Goal: Task Accomplishment & Management: Manage account settings

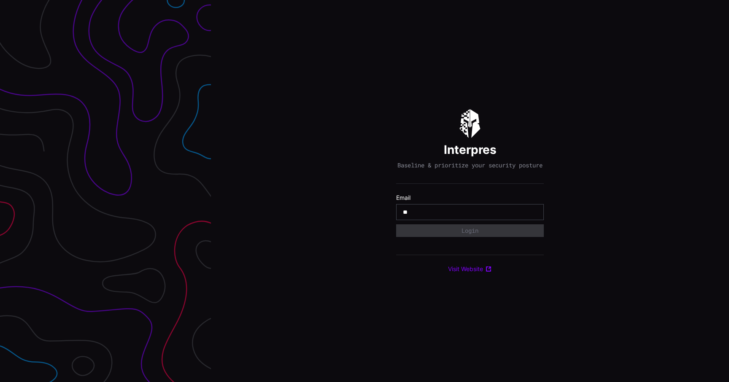
type input "*"
type input "**********"
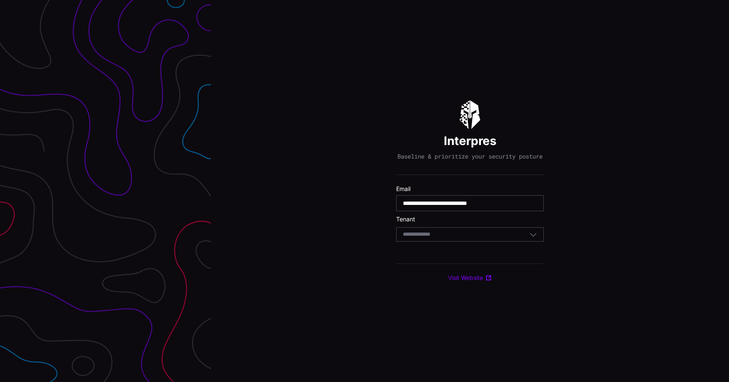
click at [493, 232] on div "Select Tenant" at bounding box center [470, 234] width 148 height 14
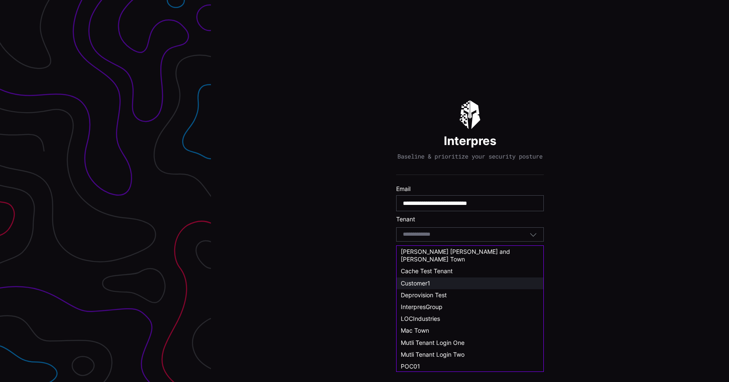
click at [434, 280] on div "Customer1" at bounding box center [470, 284] width 138 height 8
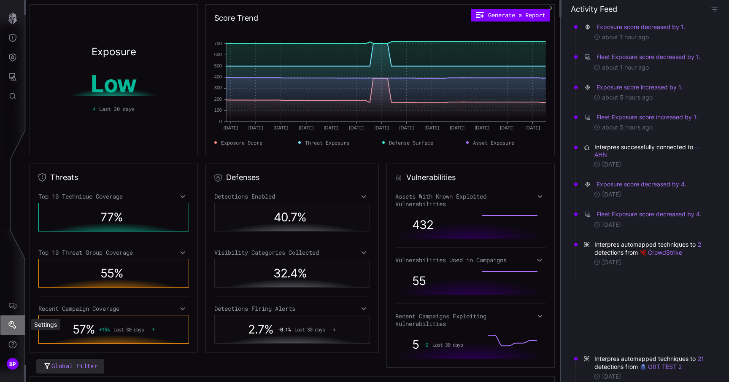
click at [13, 326] on icon "Settings" at bounding box center [12, 325] width 8 height 8
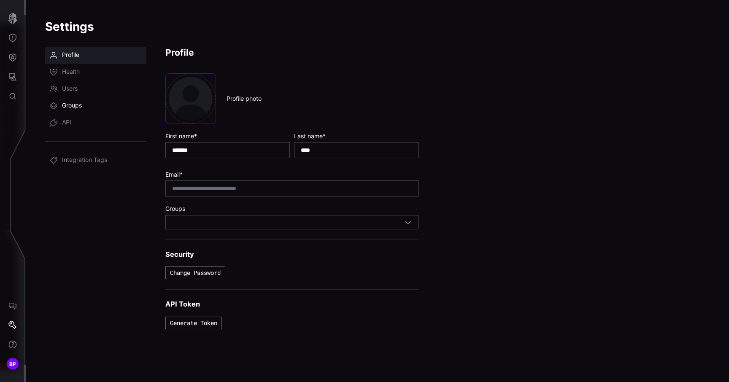
click at [85, 102] on link "Groups" at bounding box center [95, 105] width 101 height 17
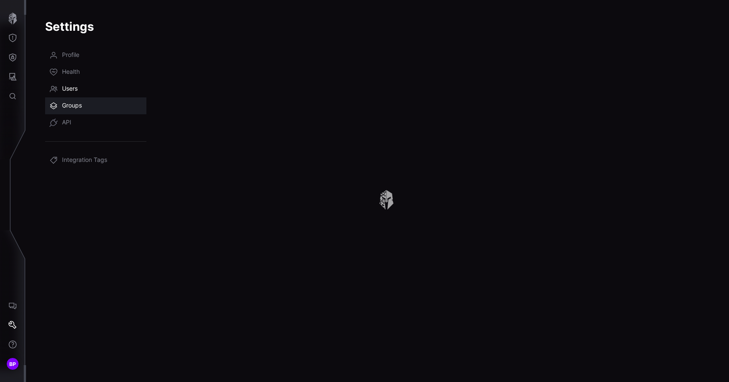
click at [78, 91] on link "Users" at bounding box center [95, 89] width 101 height 17
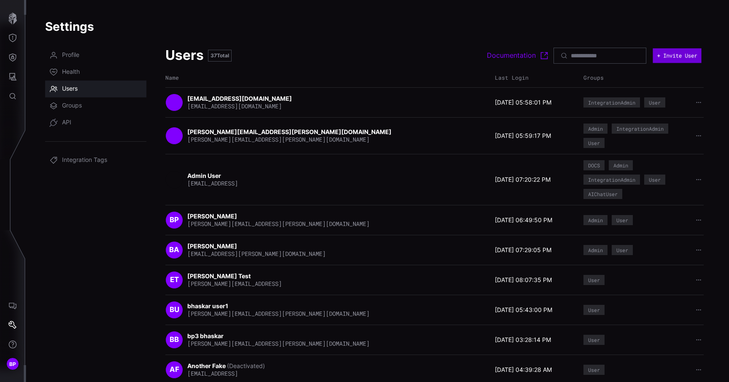
click at [670, 58] on button "+ Invite User" at bounding box center [676, 55] width 48 height 15
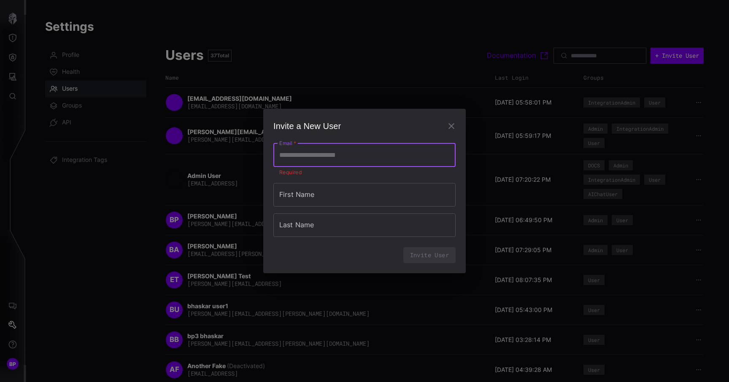
click at [317, 168] on div "Email   * Email   * Required" at bounding box center [364, 159] width 182 height 33
click at [307, 161] on input "Email   *" at bounding box center [364, 155] width 182 height 24
type input "**********"
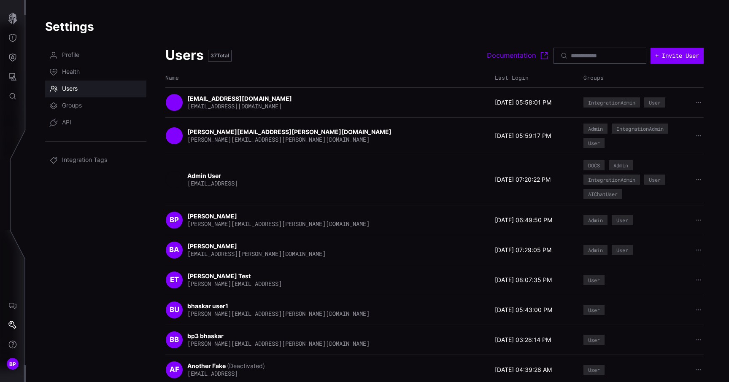
click at [554, 61] on div at bounding box center [599, 56] width 93 height 16
click at [570, 59] on input at bounding box center [599, 56] width 59 height 8
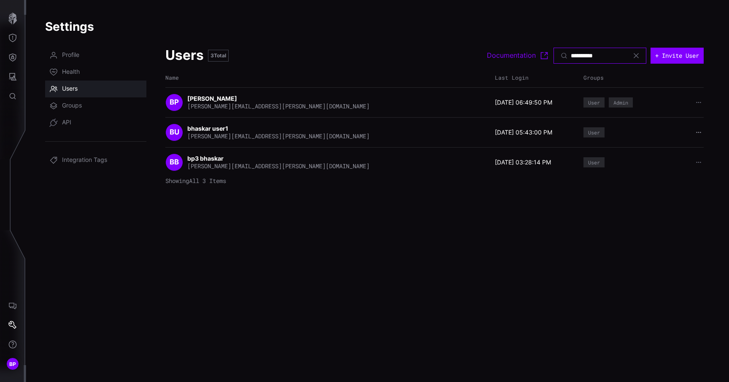
type input "**********"
click at [697, 132] on icon "button" at bounding box center [698, 132] width 6 height 6
click at [675, 148] on div "Change password" at bounding box center [671, 147] width 50 height 8
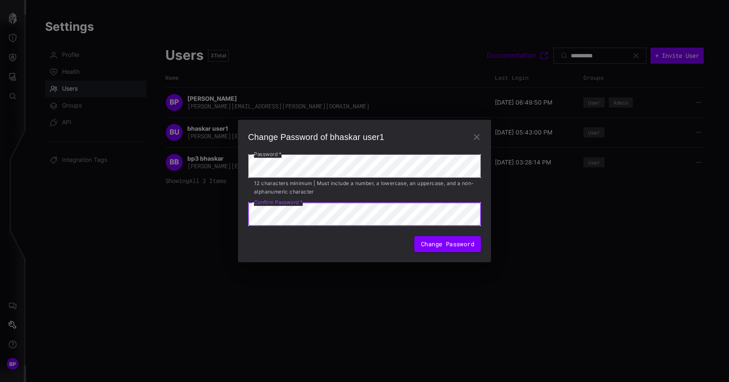
click at [275, 236] on div "Change Password" at bounding box center [364, 244] width 233 height 16
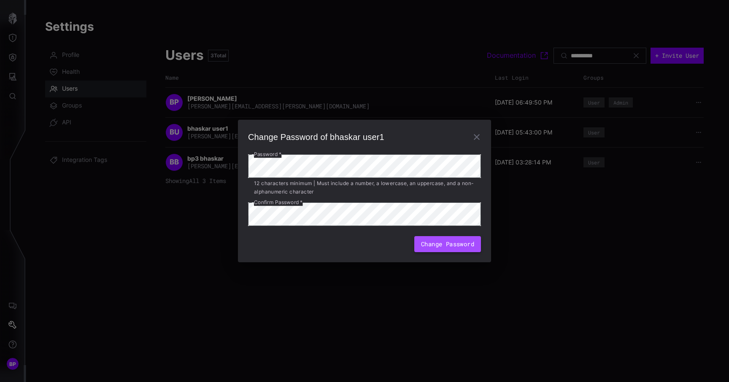
click at [435, 240] on button "Change Password" at bounding box center [447, 244] width 67 height 16
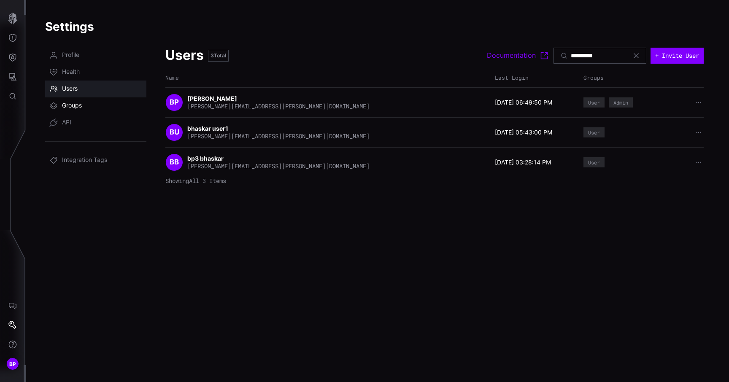
click at [86, 104] on link "Groups" at bounding box center [95, 105] width 101 height 17
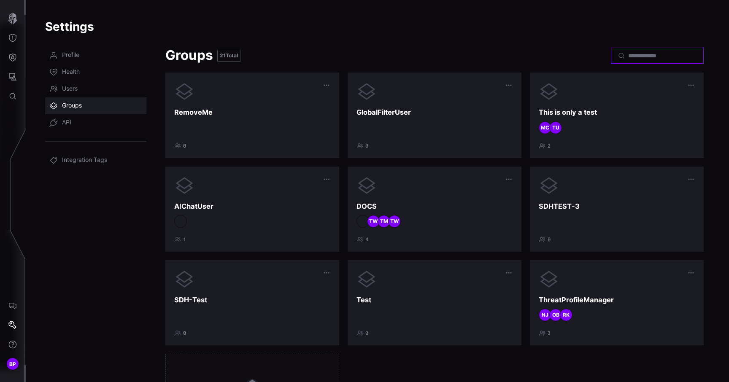
click at [630, 55] on input at bounding box center [657, 56] width 59 height 8
type input "*********"
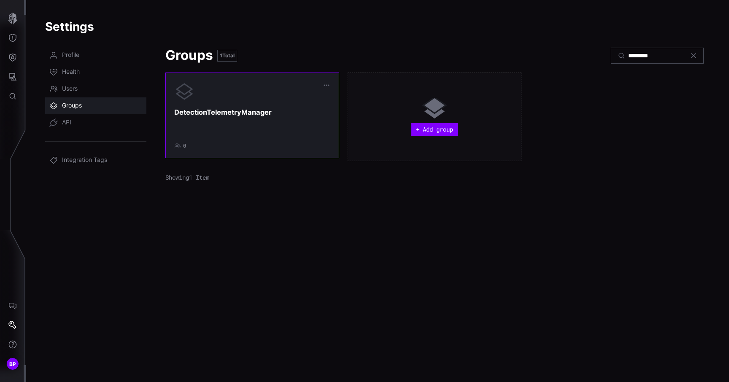
click at [238, 112] on h3 "DetectionTelemetryManager" at bounding box center [252, 112] width 156 height 9
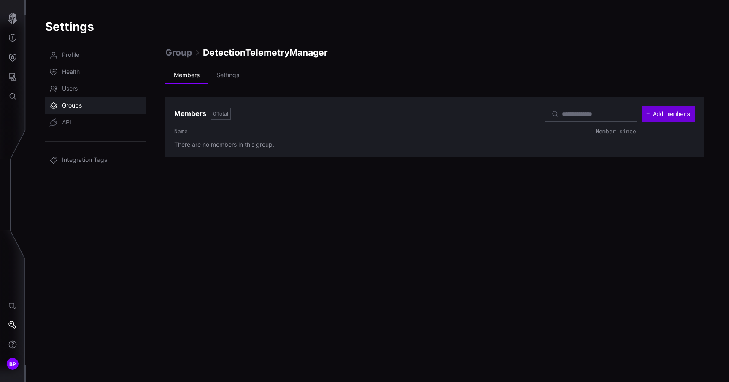
click at [661, 117] on button "+ Add members" at bounding box center [667, 114] width 53 height 16
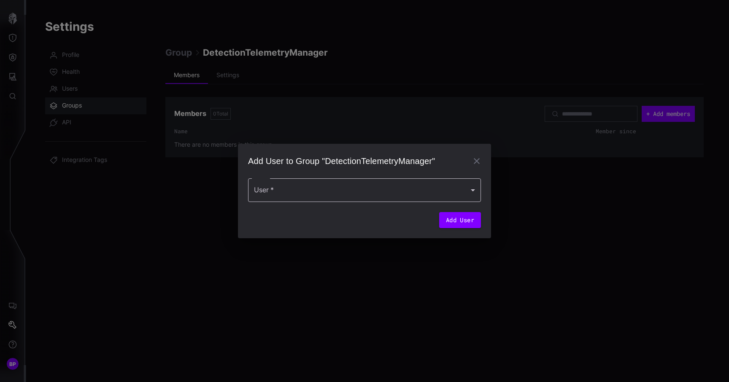
click at [343, 191] on div at bounding box center [364, 190] width 233 height 24
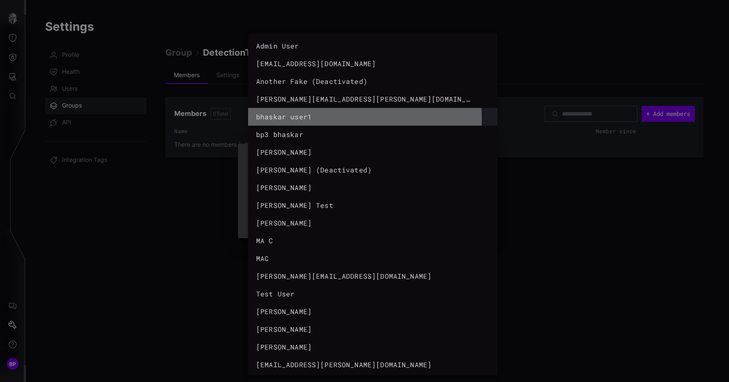
click at [305, 119] on div "bhaskar user1" at bounding box center [364, 117] width 216 height 10
type input "**********"
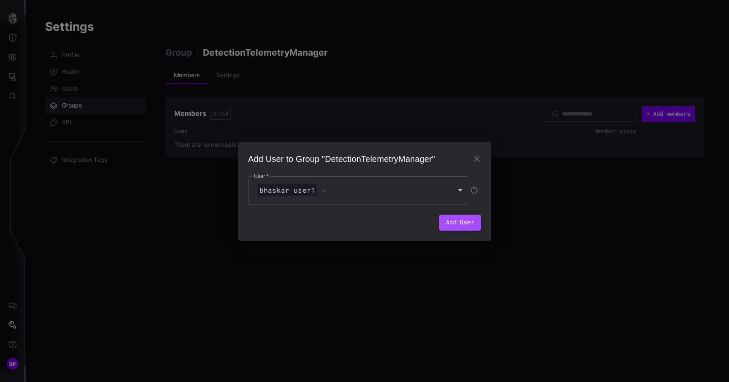
click at [464, 221] on button "Add User" at bounding box center [460, 223] width 42 height 16
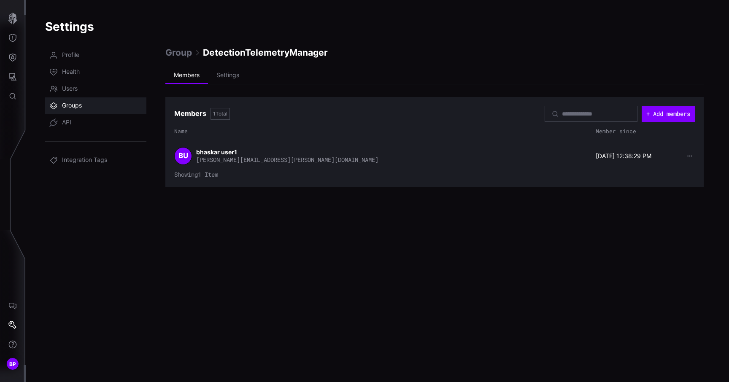
click at [693, 154] on button "button" at bounding box center [689, 156] width 11 height 8
click at [677, 167] on div "Remove member" at bounding box center [664, 171] width 47 height 8
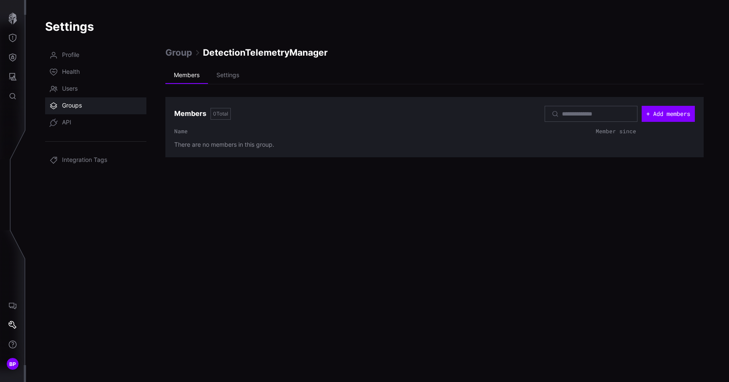
click at [102, 107] on link "Groups" at bounding box center [95, 105] width 101 height 17
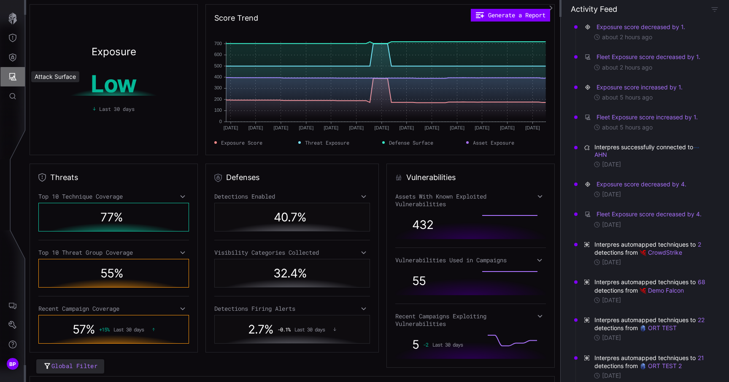
click at [20, 78] on button "Attack Surface" at bounding box center [12, 76] width 24 height 19
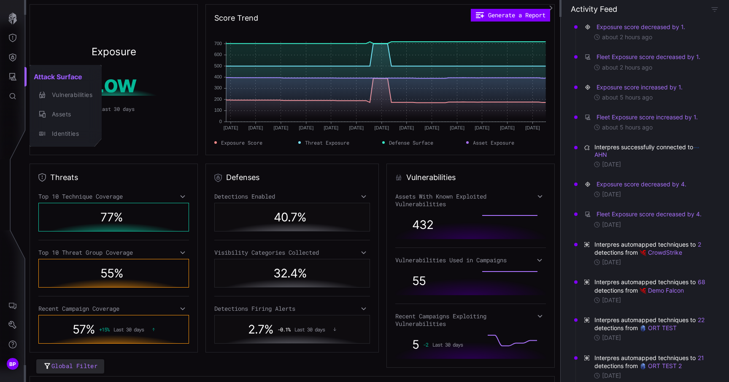
click at [14, 59] on div at bounding box center [364, 191] width 729 height 382
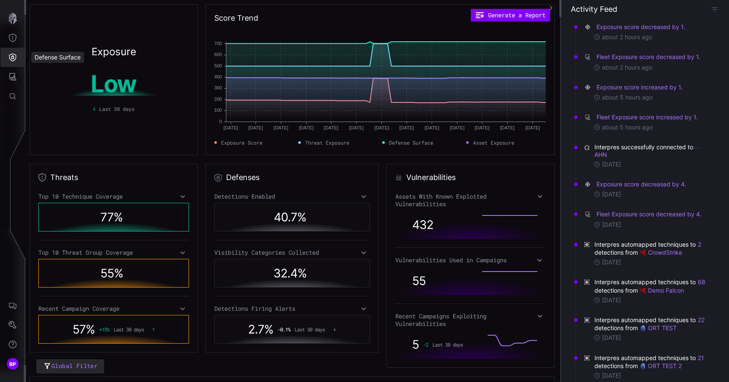
click at [14, 59] on icon "Defense Surface" at bounding box center [12, 57] width 8 height 8
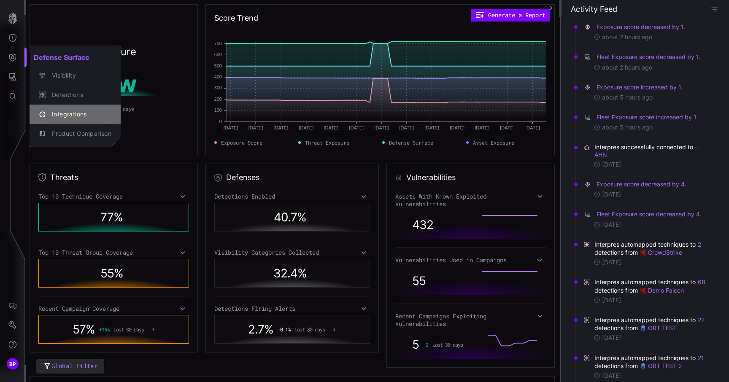
click at [71, 115] on div "Integrations" at bounding box center [80, 114] width 64 height 11
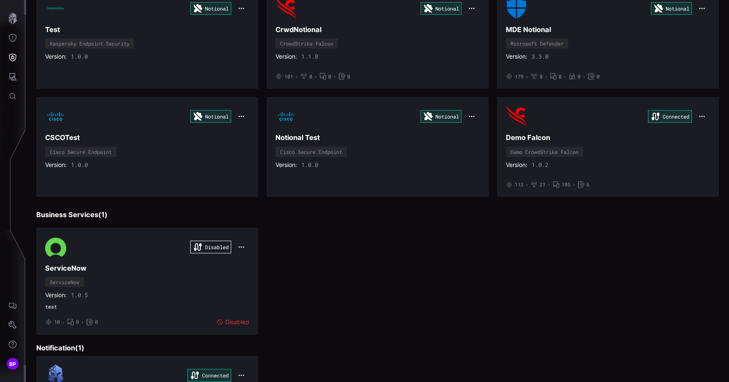
scroll to position [1104, 0]
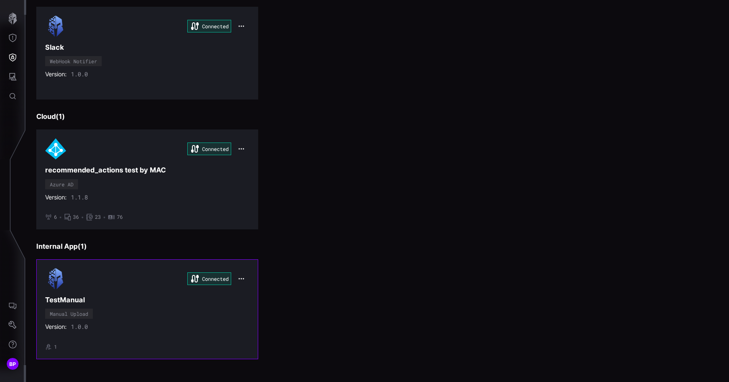
click at [129, 309] on div "Connected TestManual Manual Upload Version: 1.0.0 • 1" at bounding box center [147, 309] width 204 height 82
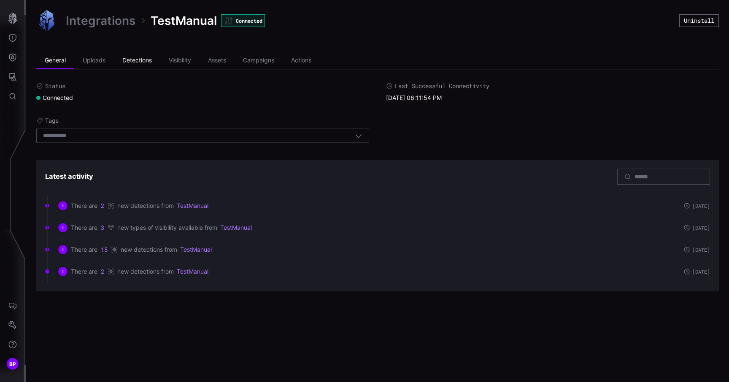
click at [136, 62] on li "Detections" at bounding box center [137, 60] width 46 height 17
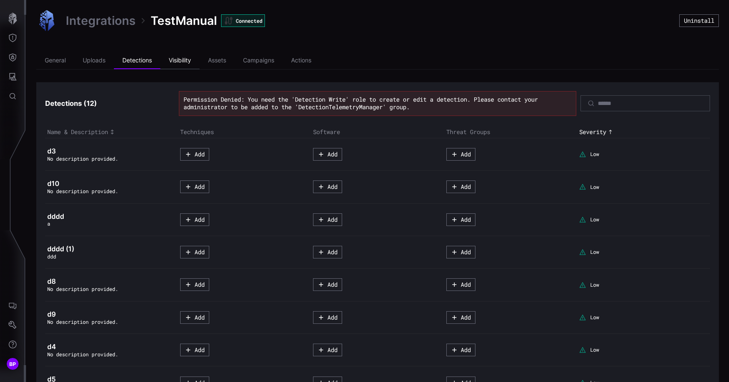
click at [176, 59] on li "Visibility" at bounding box center [179, 60] width 39 height 17
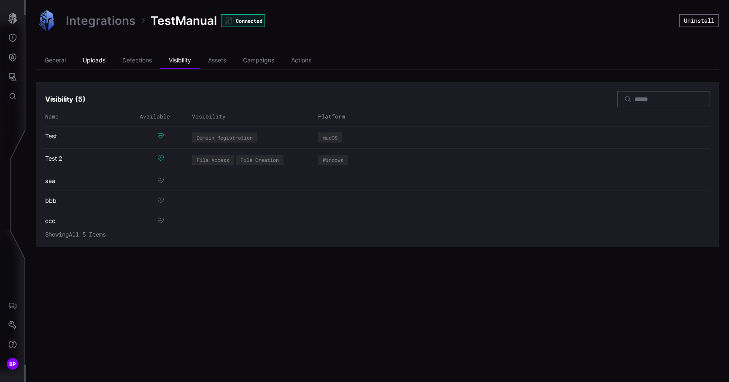
click at [94, 57] on li "Uploads" at bounding box center [94, 60] width 40 height 17
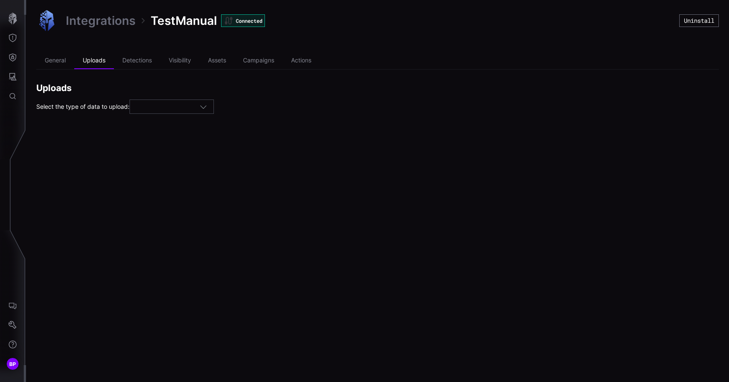
click at [143, 69] on ul "General Uploads Detections Visibility Assets Campaigns Actions" at bounding box center [377, 60] width 682 height 17
click at [138, 59] on li "Detections" at bounding box center [137, 60] width 46 height 17
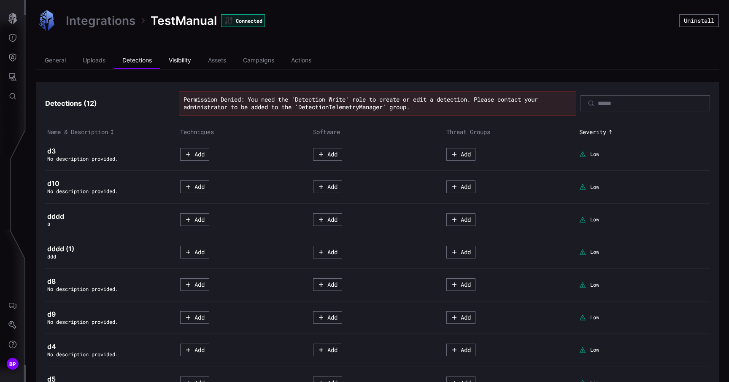
click at [187, 62] on li "Visibility" at bounding box center [179, 60] width 39 height 17
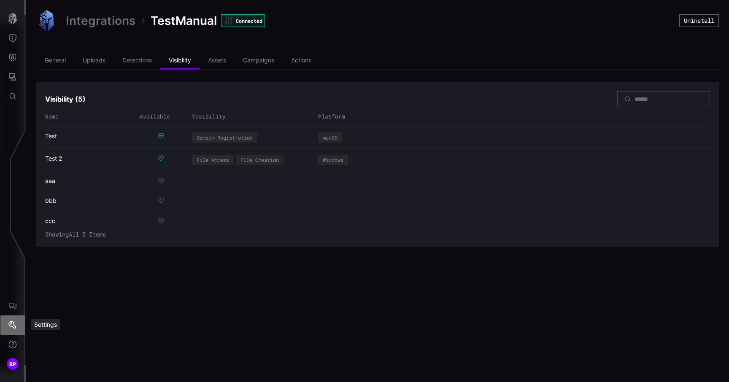
click at [13, 322] on icon "Settings" at bounding box center [12, 325] width 8 height 8
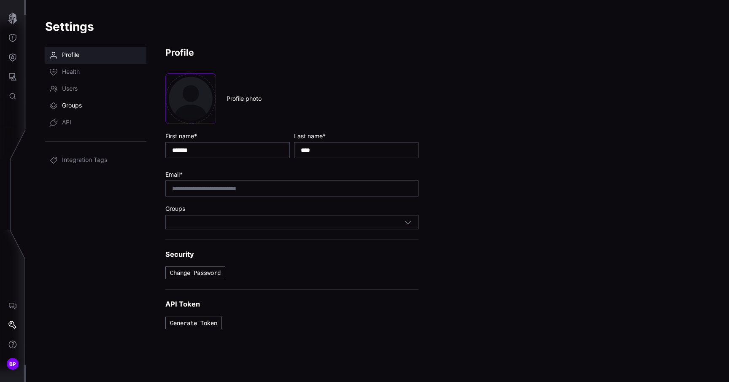
click at [73, 105] on span "Groups" at bounding box center [72, 106] width 20 height 8
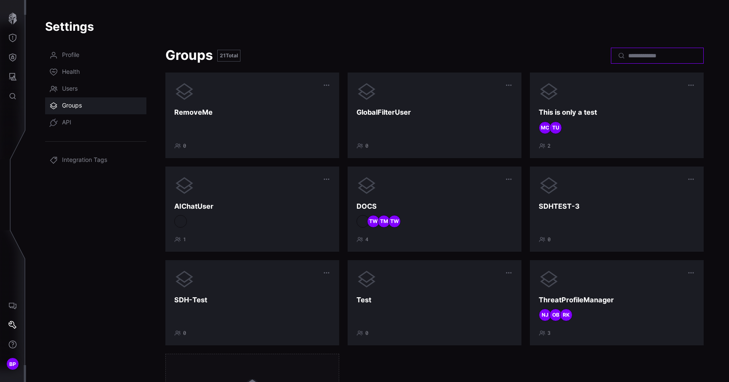
click at [628, 54] on input at bounding box center [657, 56] width 59 height 8
type input "*********"
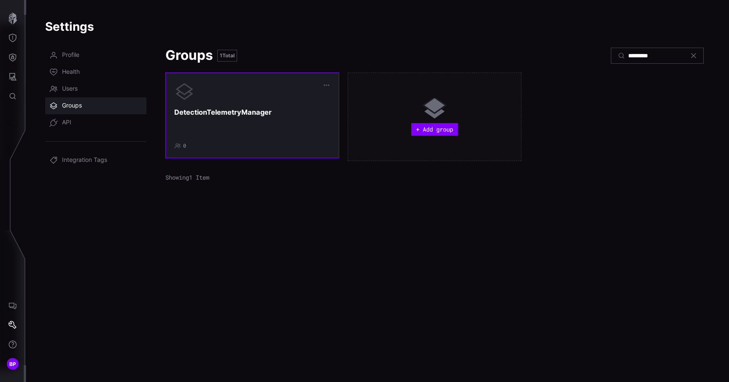
click at [228, 122] on div at bounding box center [252, 127] width 156 height 13
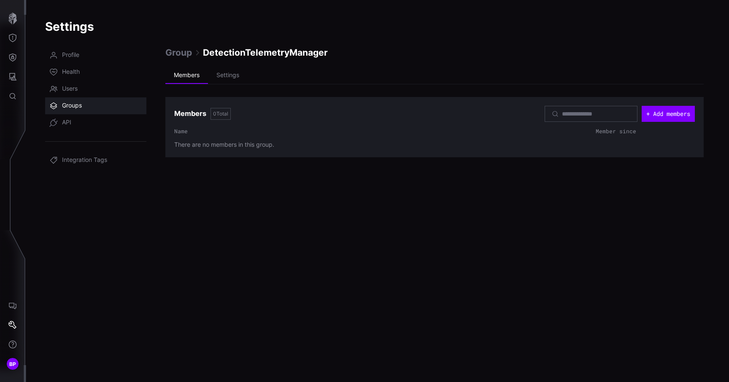
click at [576, 118] on div at bounding box center [590, 114] width 93 height 16
click at [570, 114] on input at bounding box center [591, 114] width 59 height 8
type input "*******"
click at [656, 109] on button "+ Add members" at bounding box center [667, 114] width 53 height 16
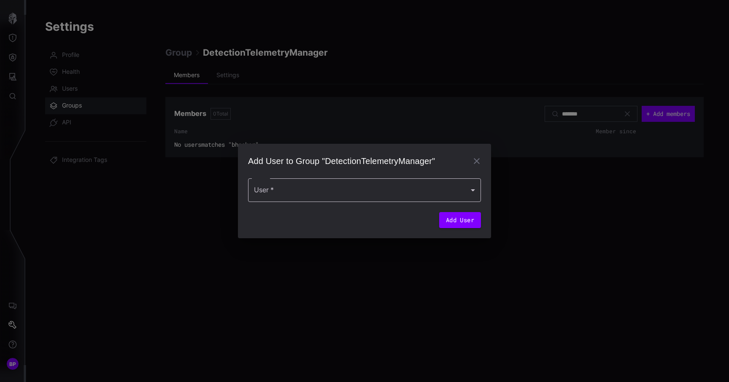
click at [342, 185] on div at bounding box center [364, 190] width 233 height 24
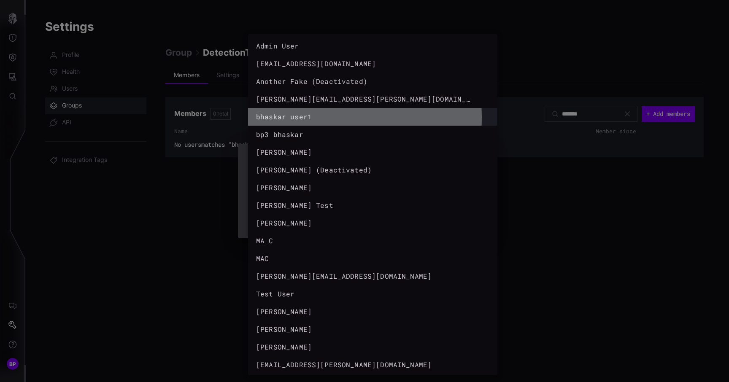
click at [299, 118] on div "bhaskar user1" at bounding box center [364, 117] width 216 height 10
type input "**********"
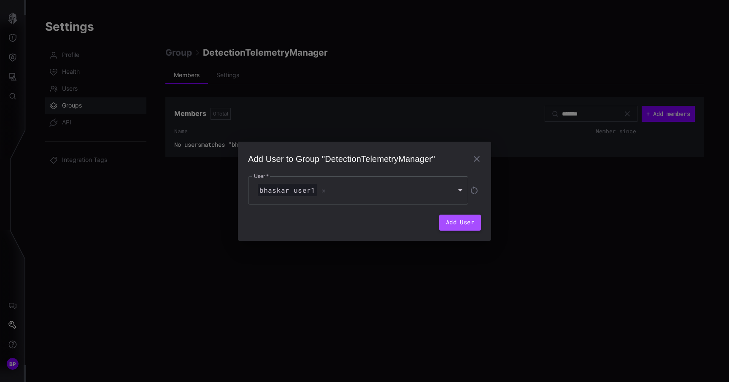
click at [470, 227] on button "Add User" at bounding box center [460, 223] width 42 height 16
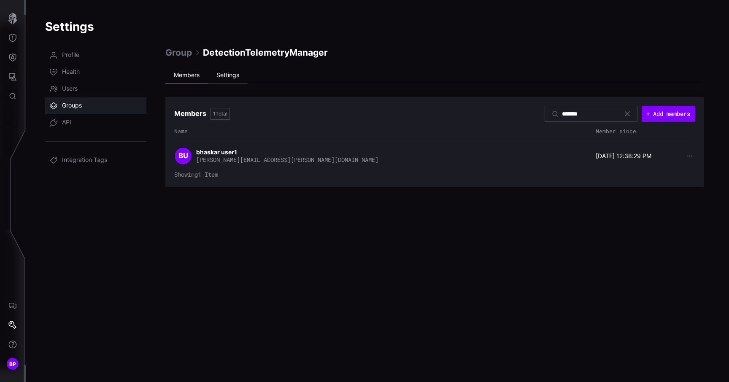
click at [218, 78] on li "Settings" at bounding box center [228, 75] width 40 height 17
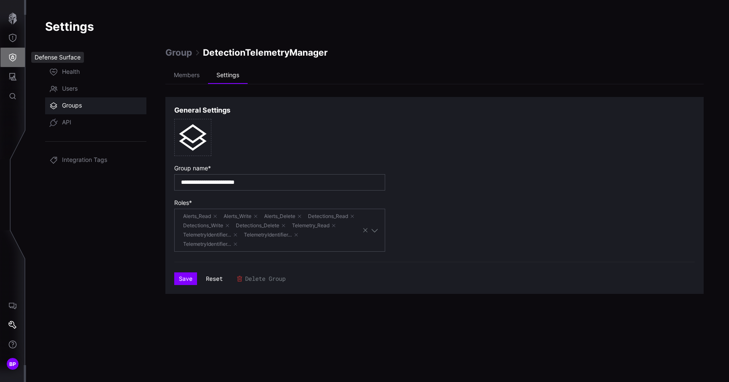
click at [7, 53] on button "Defense Surface" at bounding box center [12, 57] width 24 height 19
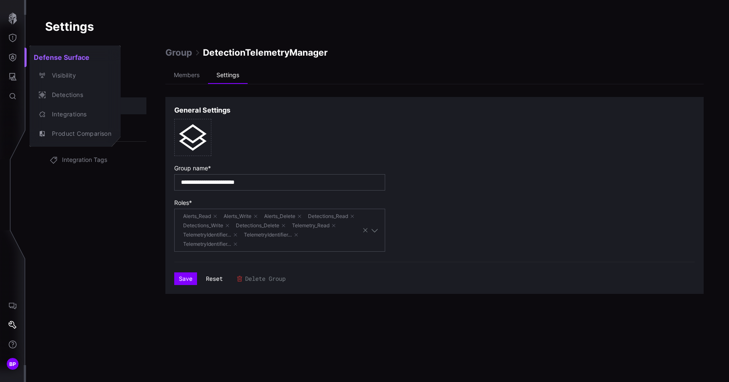
click at [7, 51] on div at bounding box center [364, 191] width 729 height 382
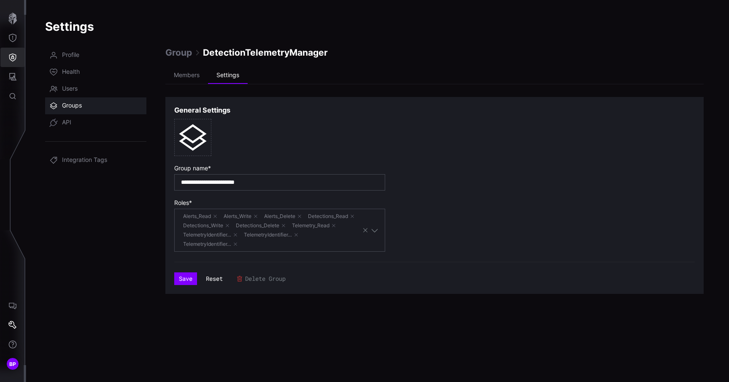
click at [11, 56] on icon "Defense Surface" at bounding box center [12, 57] width 8 height 8
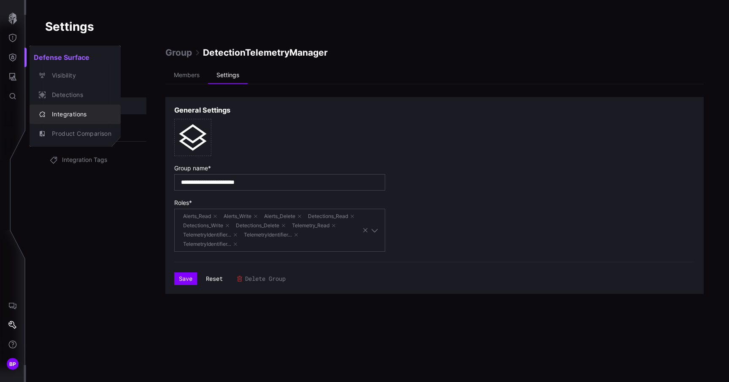
click at [76, 116] on div "Integrations" at bounding box center [80, 114] width 64 height 11
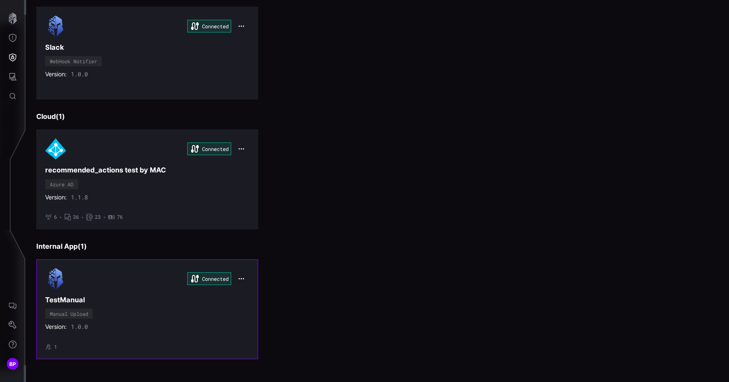
scroll to position [1102, 0]
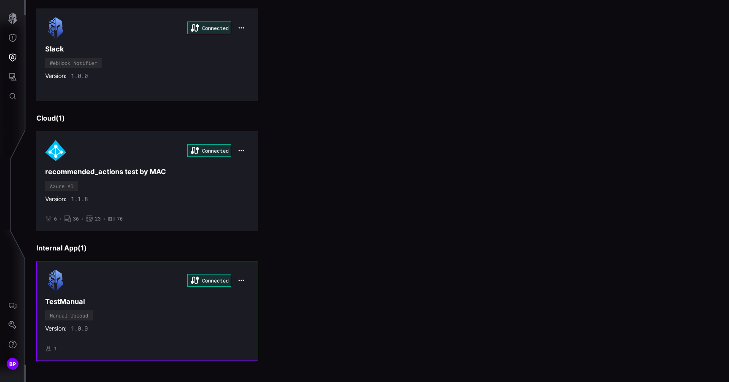
click at [169, 331] on div "Version: 1.0.0" at bounding box center [147, 329] width 204 height 8
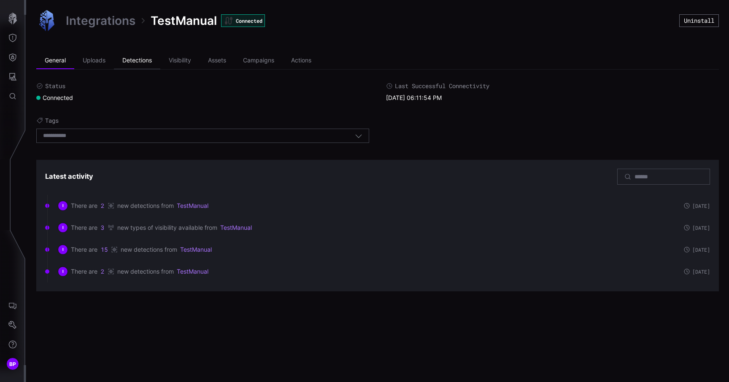
click at [134, 62] on li "Detections" at bounding box center [137, 60] width 46 height 17
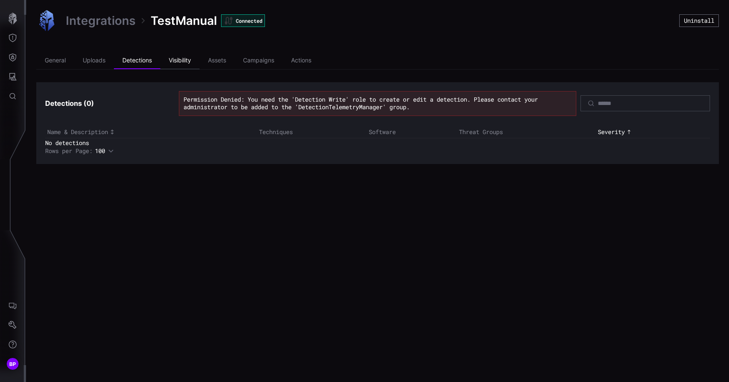
click at [181, 61] on li "Visibility" at bounding box center [179, 60] width 39 height 17
